Goal: Transaction & Acquisition: Purchase product/service

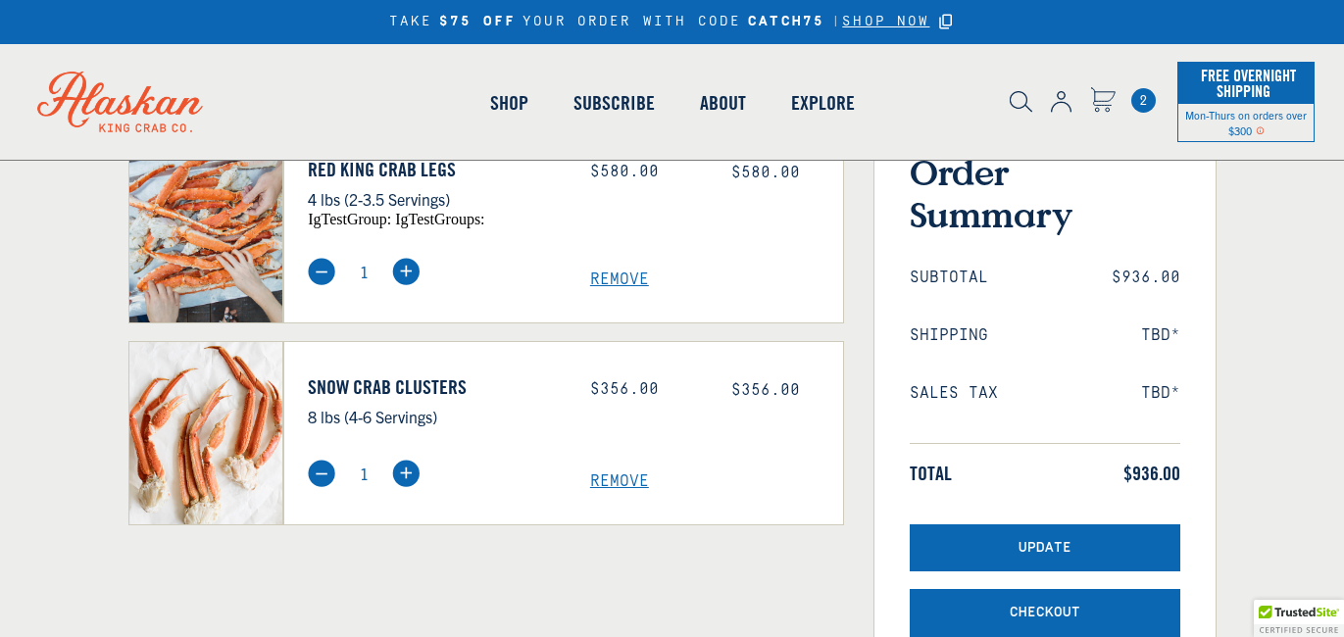
select select "40826592231503"
select select "40826420691023"
select select "40826730905679"
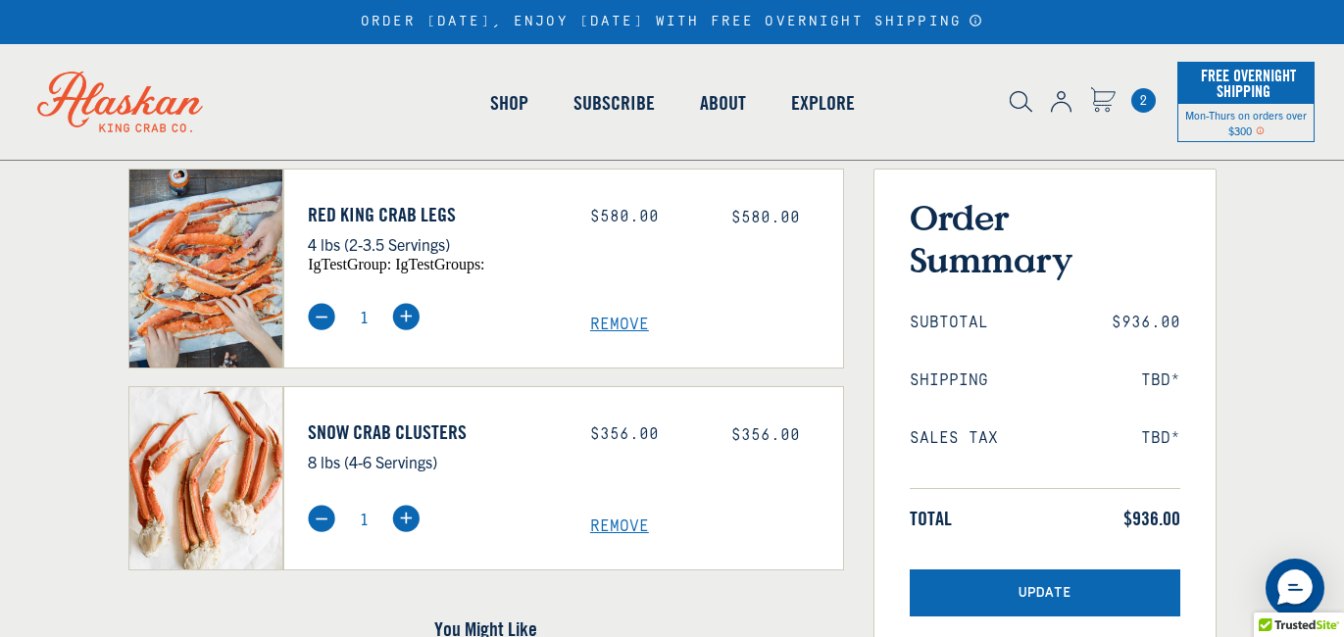
click at [320, 312] on img at bounding box center [321, 316] width 27 height 27
click at [318, 309] on img at bounding box center [321, 316] width 27 height 27
click at [623, 320] on span "Remove" at bounding box center [716, 325] width 253 height 19
drag, startPoint x: 623, startPoint y: 320, endPoint x: 5, endPoint y: 203, distance: 629.5
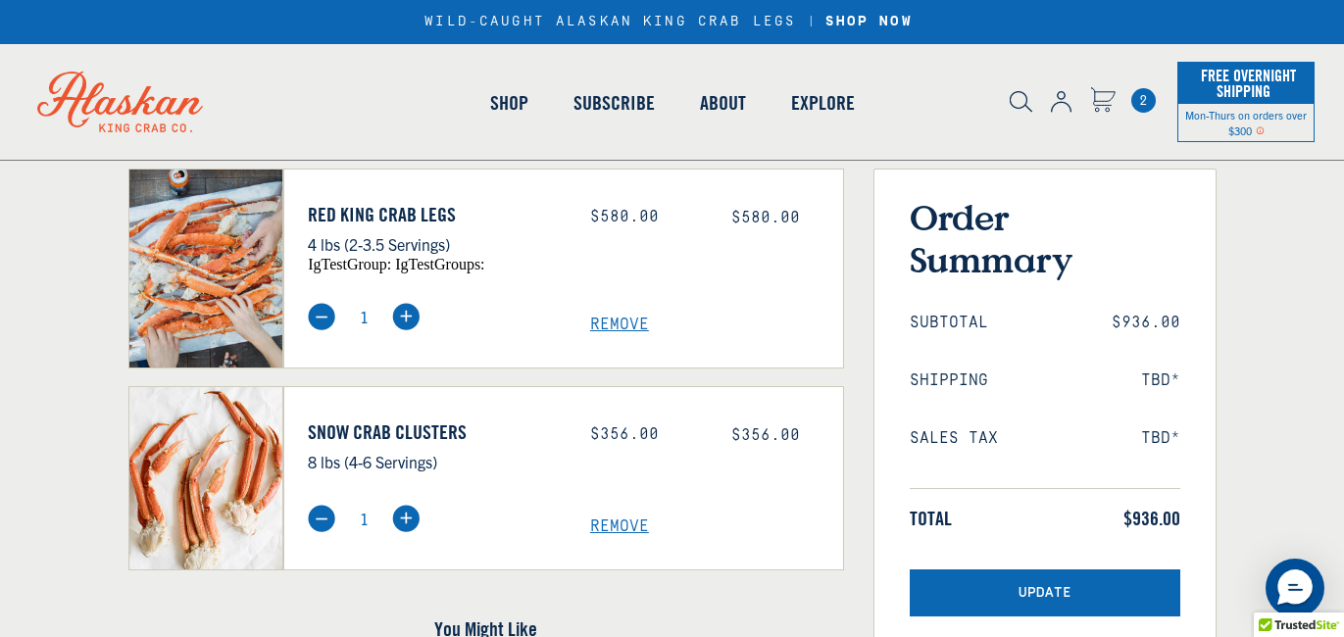
click at [623, 320] on span "Remove" at bounding box center [716, 325] width 253 height 19
